Goal: Information Seeking & Learning: Learn about a topic

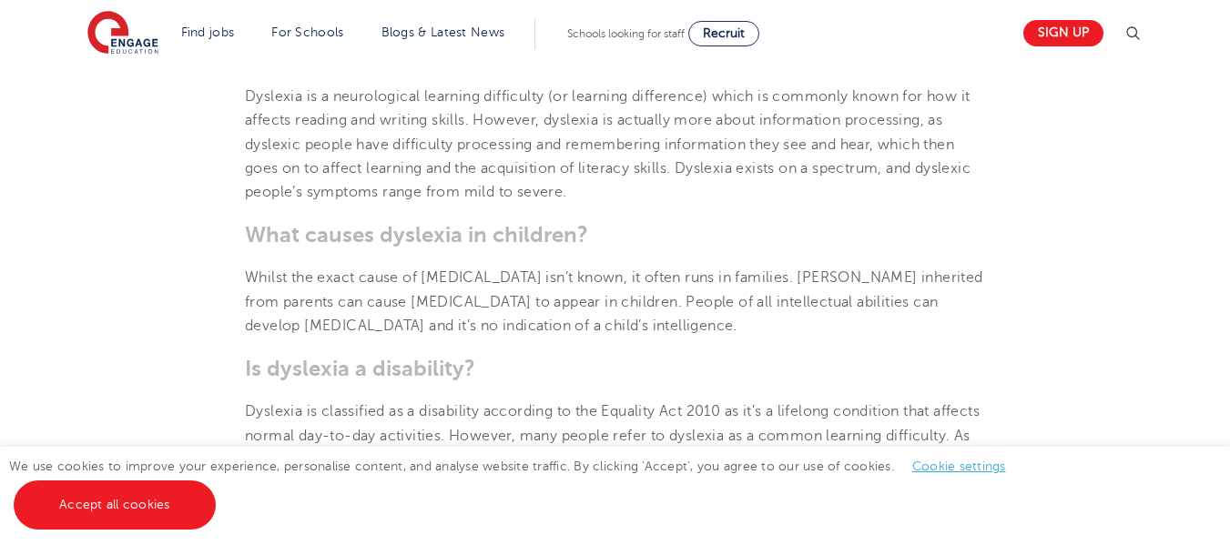
scroll to position [910, 0]
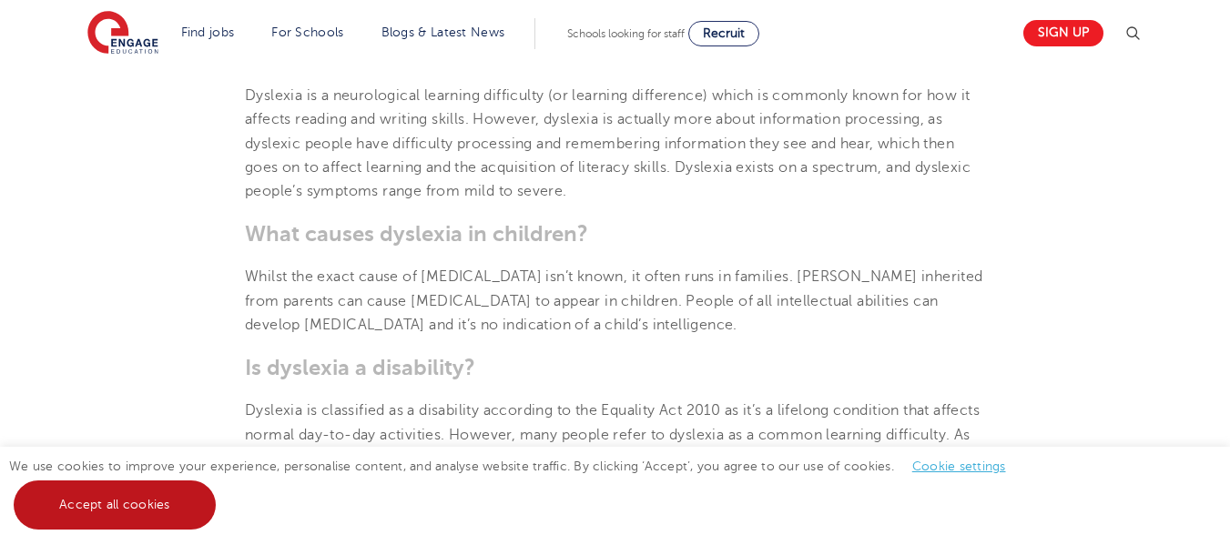
click at [103, 497] on link "Accept all cookies" at bounding box center [115, 505] width 202 height 49
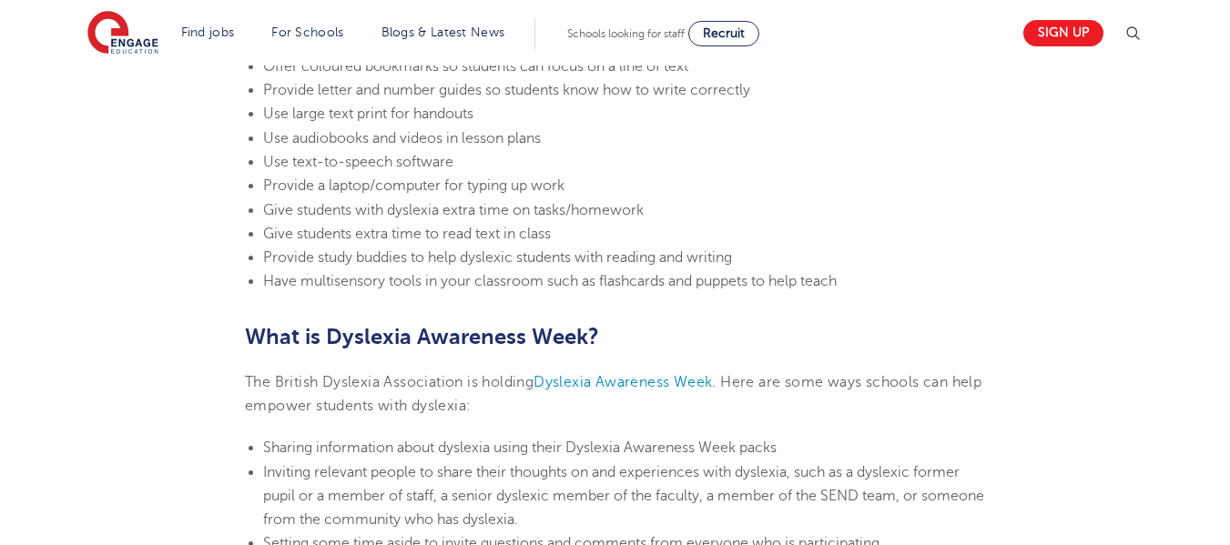
scroll to position [4091, 0]
